Goal: Consume media (video, audio)

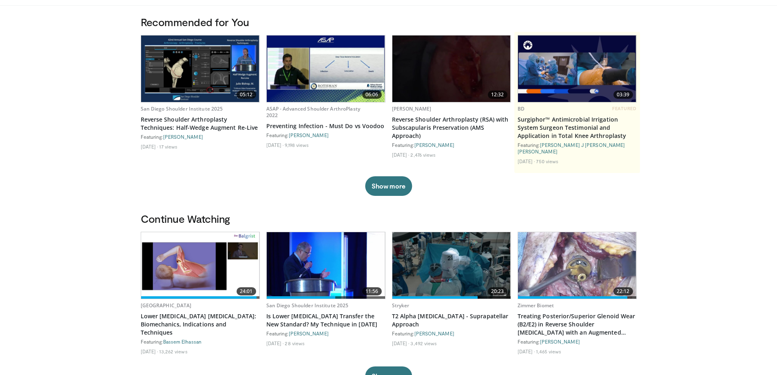
scroll to position [82, 0]
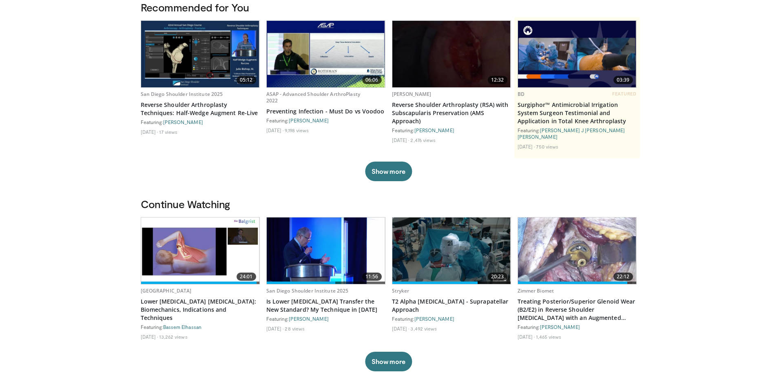
click at [454, 244] on img at bounding box center [451, 250] width 118 height 66
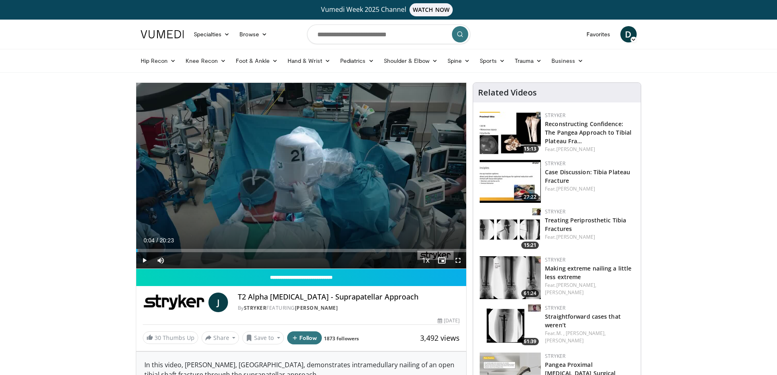
drag, startPoint x: 375, startPoint y: 250, endPoint x: 137, endPoint y: 247, distance: 237.9
click at [137, 247] on div "Loaded : 0.80% 00:06 00:04" at bounding box center [301, 248] width 330 height 8
click at [163, 250] on div "Progress Bar" at bounding box center [163, 250] width 1 height 3
click at [196, 252] on div "Progress Bar" at bounding box center [196, 250] width 1 height 3
click at [200, 252] on div "Current Time 3:43 / Duration 20:23 Pause Skip Backward Skip Forward Mute 72% Lo…" at bounding box center [301, 260] width 330 height 16
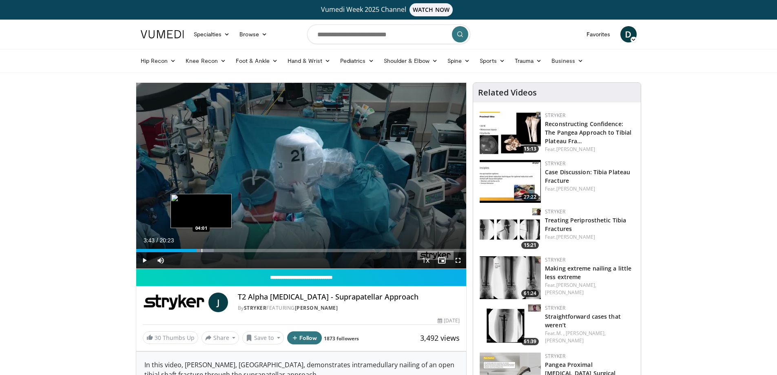
click at [202, 250] on div "Progress Bar" at bounding box center [202, 250] width 1 height 3
click at [210, 250] on div "Progress Bar" at bounding box center [210, 250] width 1 height 3
click at [222, 251] on div "Progress Bar" at bounding box center [222, 250] width 1 height 3
click at [228, 251] on div "Progress Bar" at bounding box center [228, 250] width 1 height 3
click at [235, 251] on div "Progress Bar" at bounding box center [235, 250] width 1 height 3
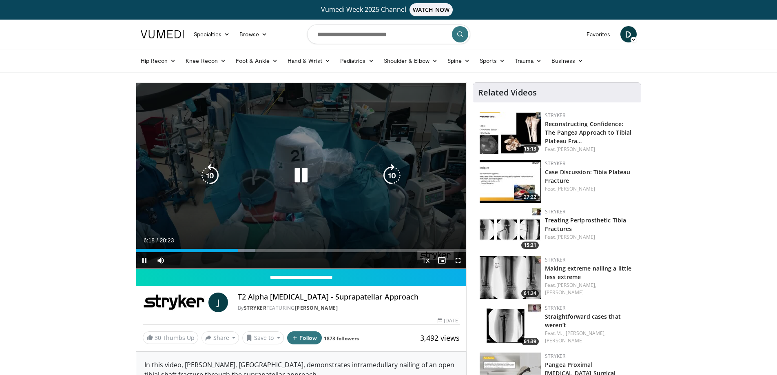
click at [299, 181] on icon "Video Player" at bounding box center [301, 175] width 23 height 23
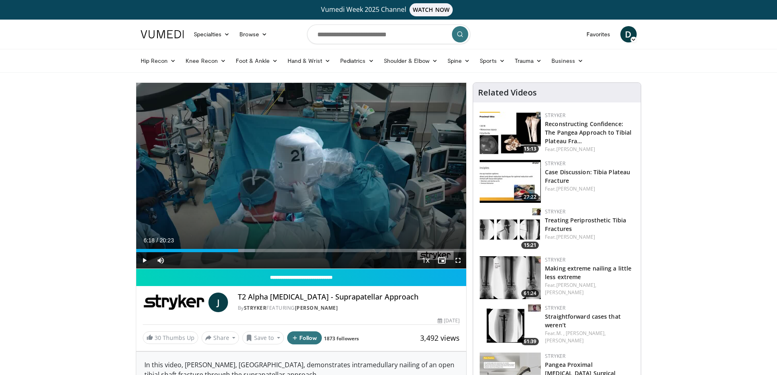
click at [628, 34] on span "D" at bounding box center [629, 34] width 16 height 16
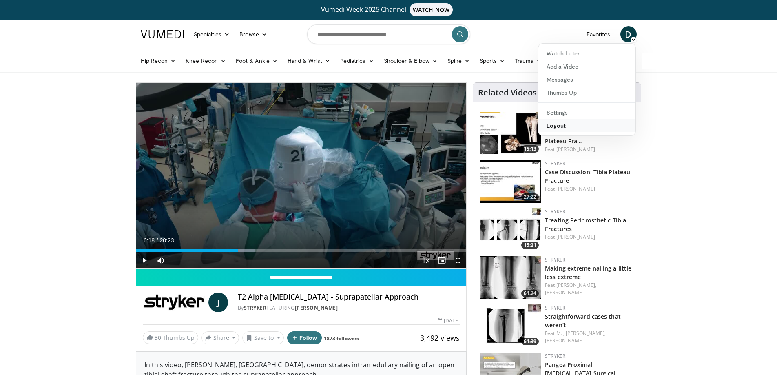
click at [576, 124] on link "Logout" at bounding box center [587, 125] width 97 height 13
